Goal: Contribute content: Contribute content

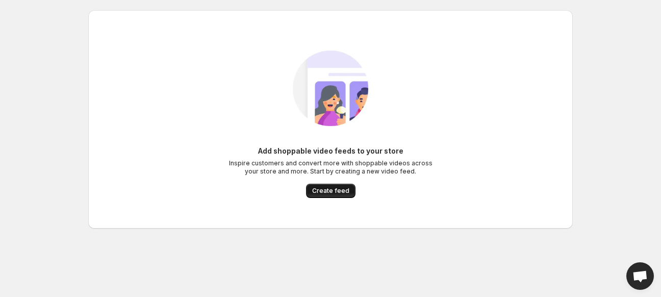
click at [314, 191] on span "Create feed" at bounding box center [330, 191] width 37 height 8
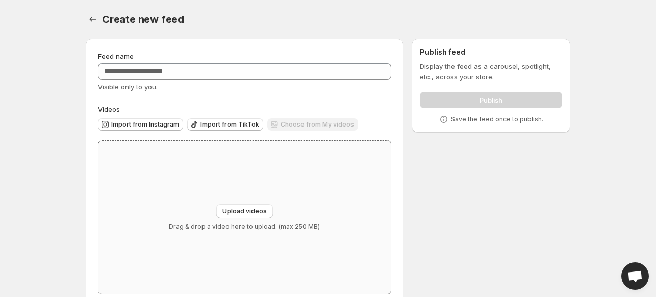
click at [290, 203] on div "Upload videos Drag & drop a video here to upload. (max 250 MB)" at bounding box center [244, 217] width 292 height 153
type input "**********"
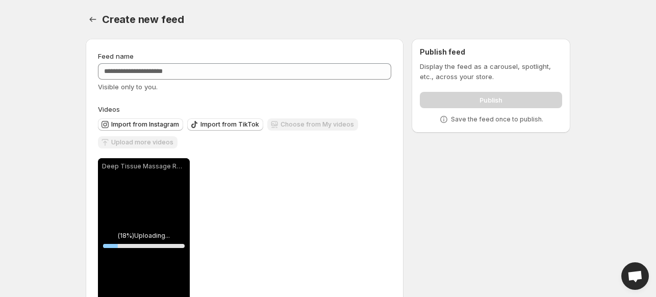
scroll to position [49, 0]
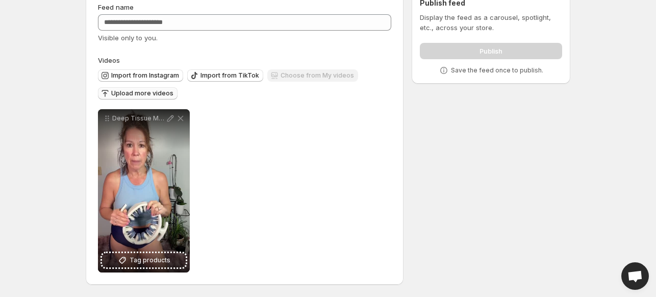
click at [143, 94] on span "Upload more videos" at bounding box center [142, 93] width 62 height 8
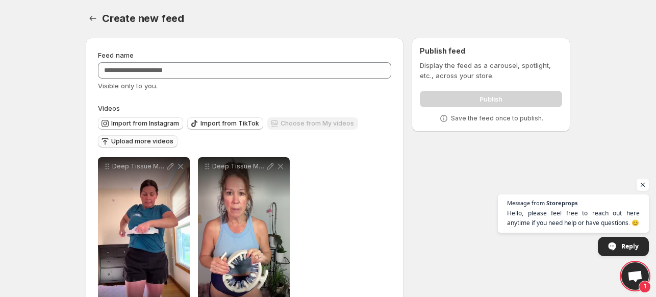
scroll to position [0, 0]
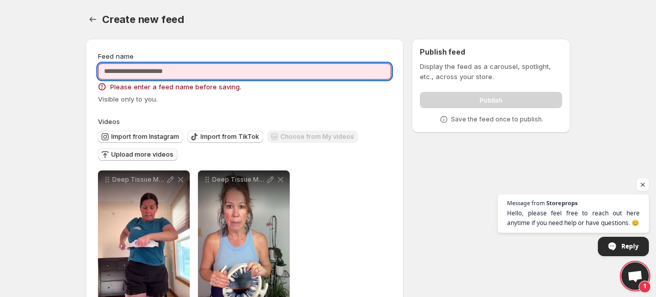
click at [162, 68] on input "Feed name" at bounding box center [244, 71] width 293 height 16
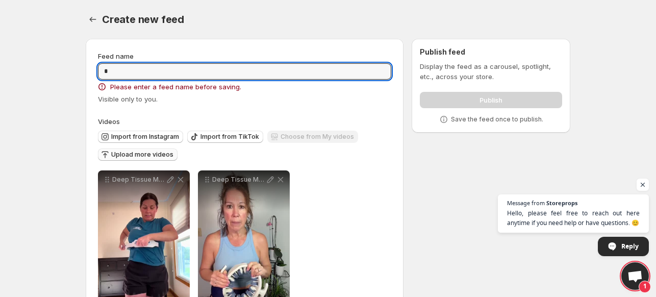
type input "*"
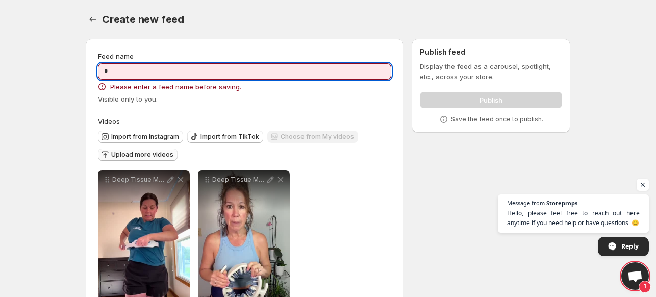
click at [191, 37] on div "Create new feed. This page is ready Create new feed" at bounding box center [328, 19] width 485 height 39
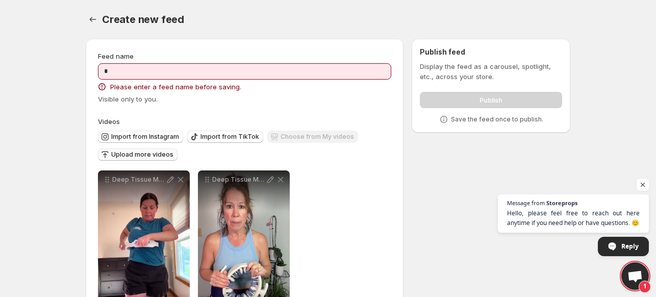
click at [194, 80] on div "Feed name * Please enter a feed name before saving. Visible only to you." at bounding box center [244, 77] width 293 height 53
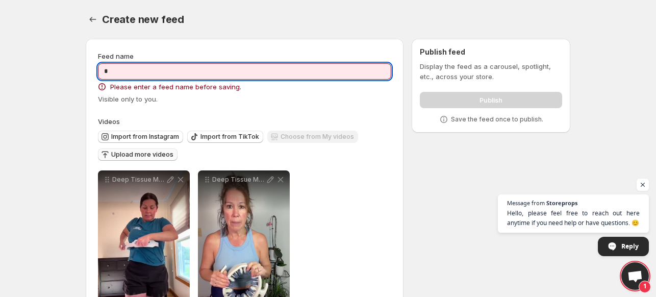
click at [201, 70] on input "*" at bounding box center [244, 71] width 293 height 16
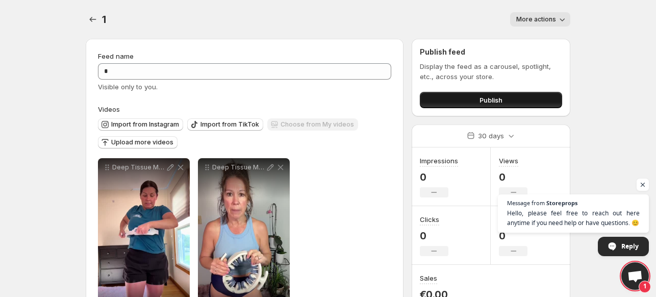
click at [516, 97] on button "Publish" at bounding box center [491, 100] width 142 height 16
click at [490, 104] on span "Publish" at bounding box center [491, 100] width 23 height 10
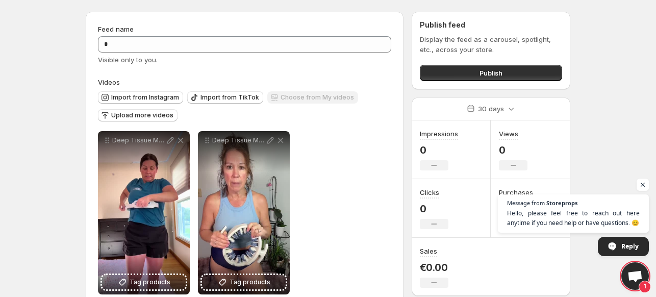
scroll to position [49, 0]
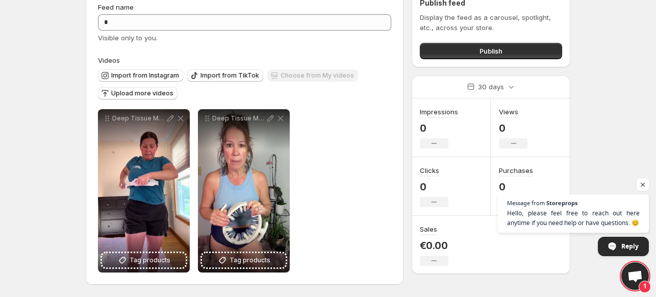
click at [306, 163] on div "**********" at bounding box center [244, 190] width 293 height 163
click at [146, 95] on span "Upload more videos" at bounding box center [142, 93] width 62 height 8
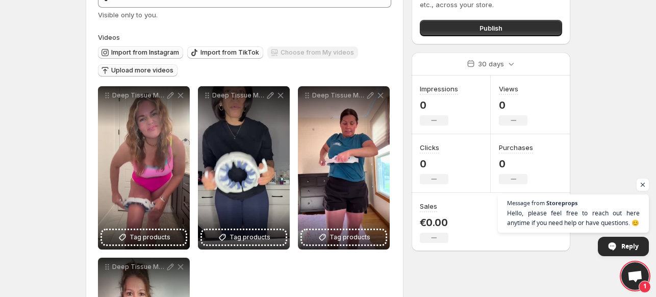
scroll to position [67, 0]
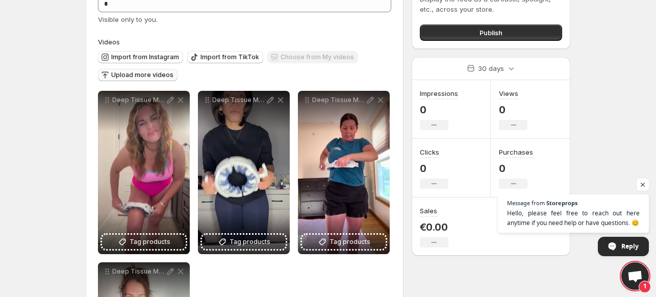
click at [133, 77] on span "Upload more videos" at bounding box center [142, 75] width 62 height 8
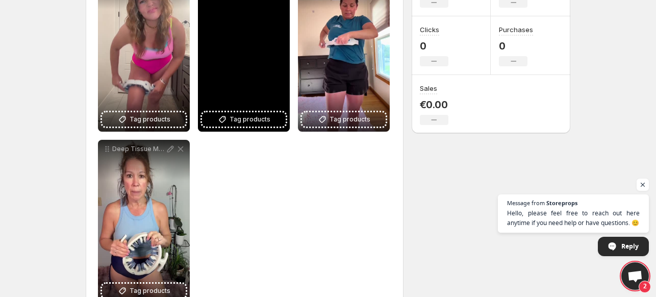
scroll to position [220, 0]
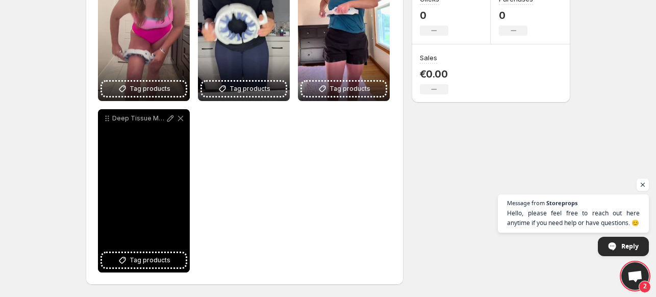
click at [143, 119] on p "Deep Tissue Massage Roller Baresculpt 10" at bounding box center [138, 118] width 53 height 8
click at [168, 118] on icon at bounding box center [170, 118] width 10 height 10
